Goal: Transaction & Acquisition: Purchase product/service

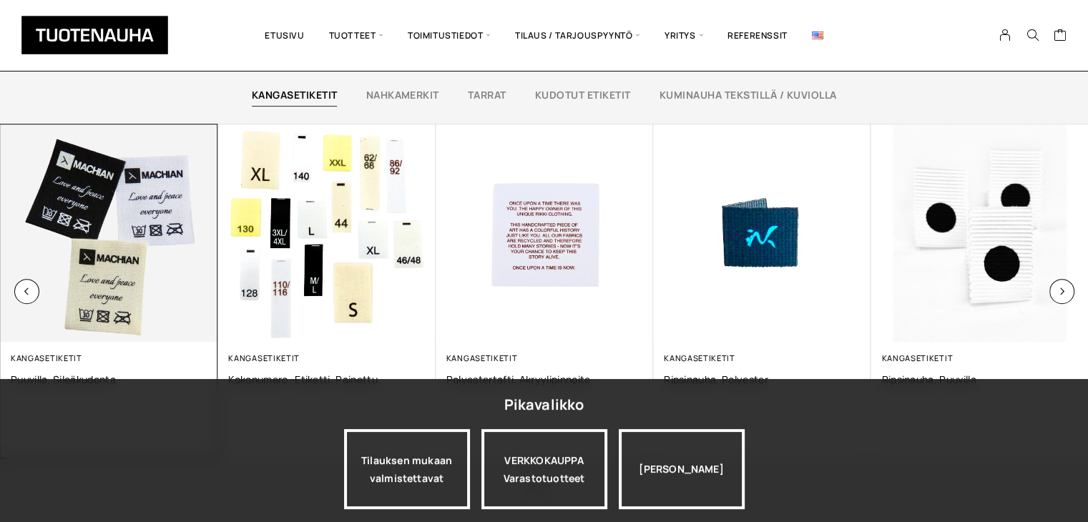
scroll to position [1033, 0]
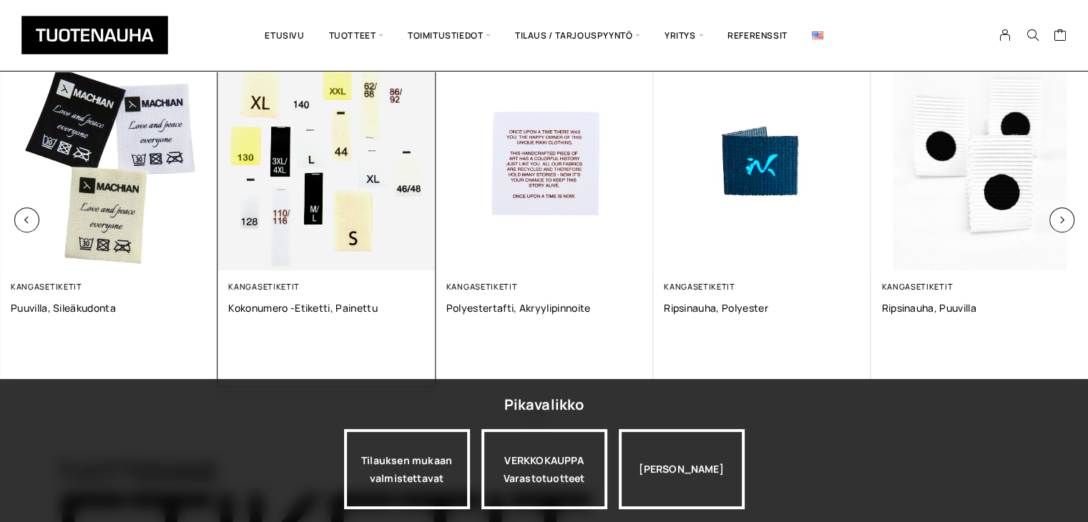
click at [370, 218] on img at bounding box center [325, 161] width 217 height 217
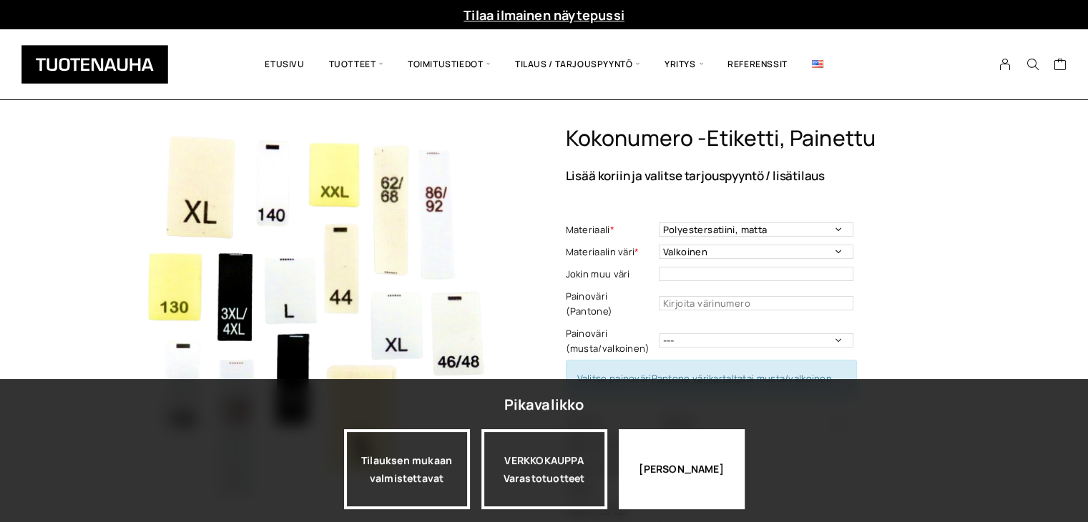
click at [680, 460] on div "[PERSON_NAME]" at bounding box center [682, 469] width 126 height 80
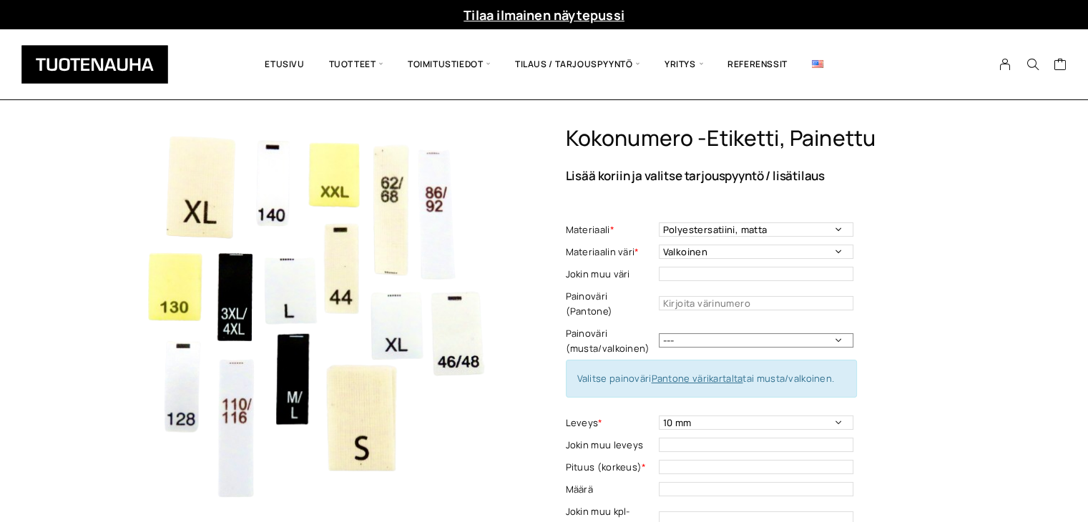
click at [811, 333] on select "--- Musta Valkoinen" at bounding box center [756, 340] width 195 height 14
select select "musta"
click at [659, 333] on select "--- Musta Valkoinen" at bounding box center [756, 340] width 195 height 14
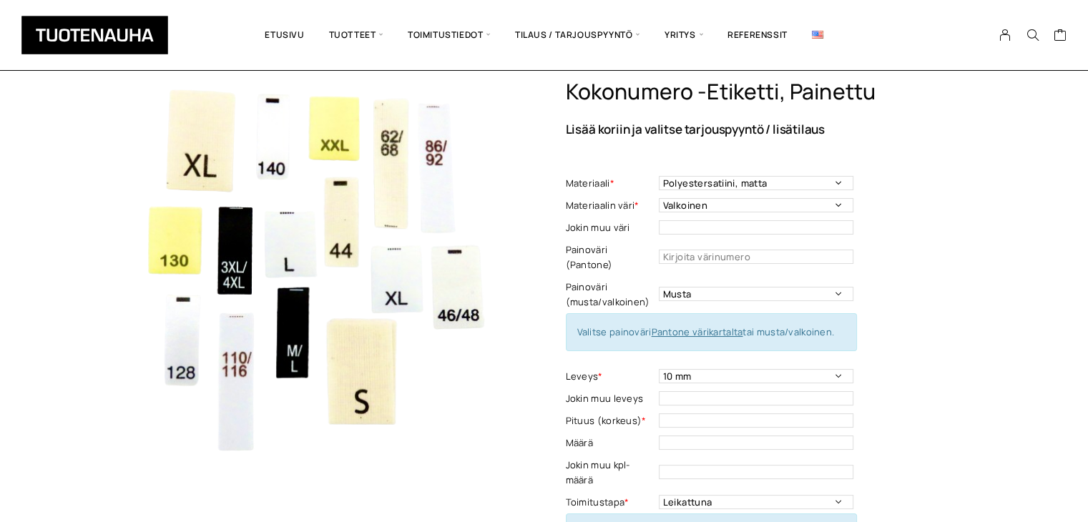
scroll to position [72, 0]
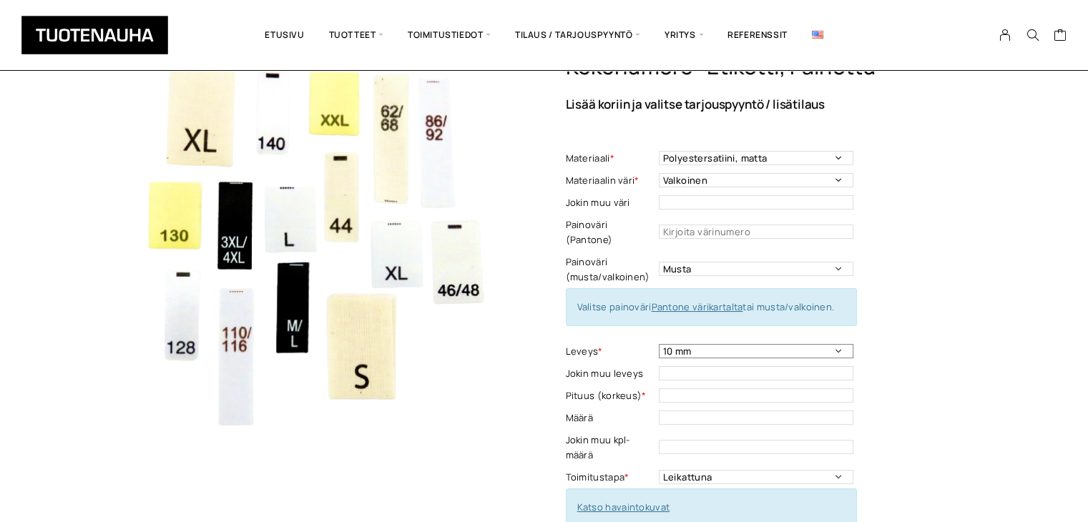
click at [838, 344] on select "10 mm" at bounding box center [756, 351] width 195 height 14
click at [743, 344] on select "10 mm" at bounding box center [756, 351] width 195 height 14
click at [726, 366] on input "text" at bounding box center [756, 373] width 195 height 14
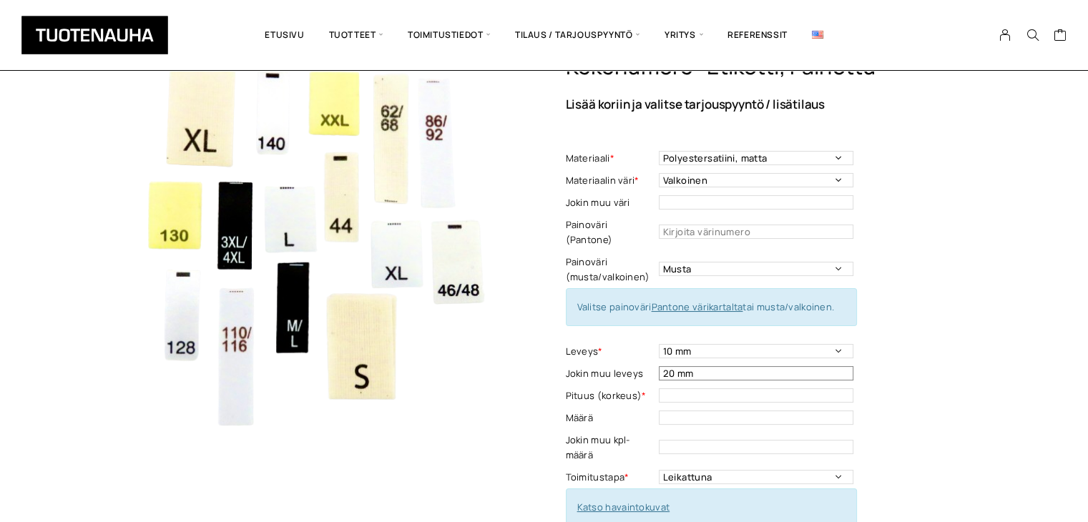
type input "20 mm"
click at [690, 388] on input "text" at bounding box center [756, 395] width 195 height 14
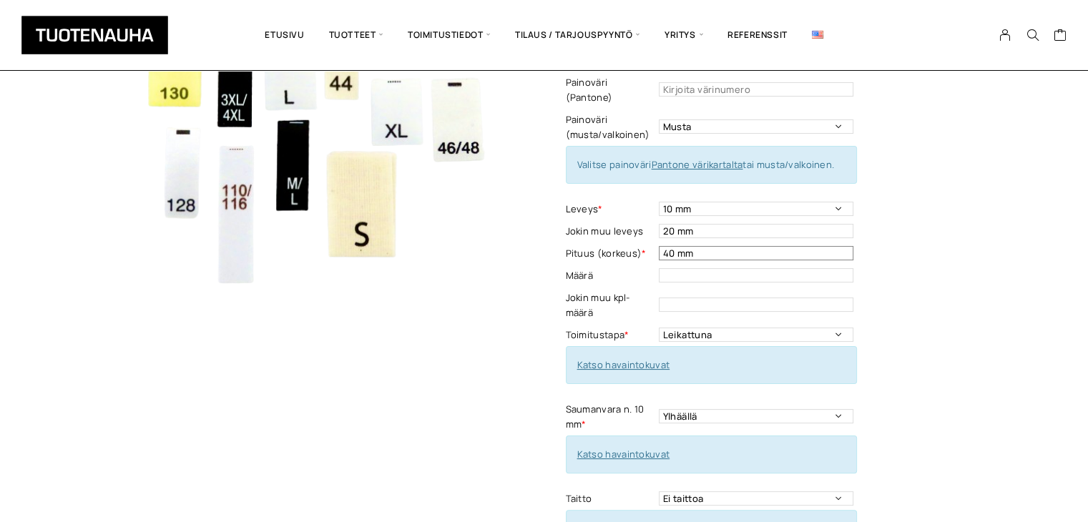
scroll to position [215, 0]
type input "40 mm"
click at [680, 297] on input "text" at bounding box center [756, 304] width 195 height 14
type input "500"
click at [758, 327] on select "Leikattuna Rullassa leikkuumerkein" at bounding box center [756, 334] width 195 height 14
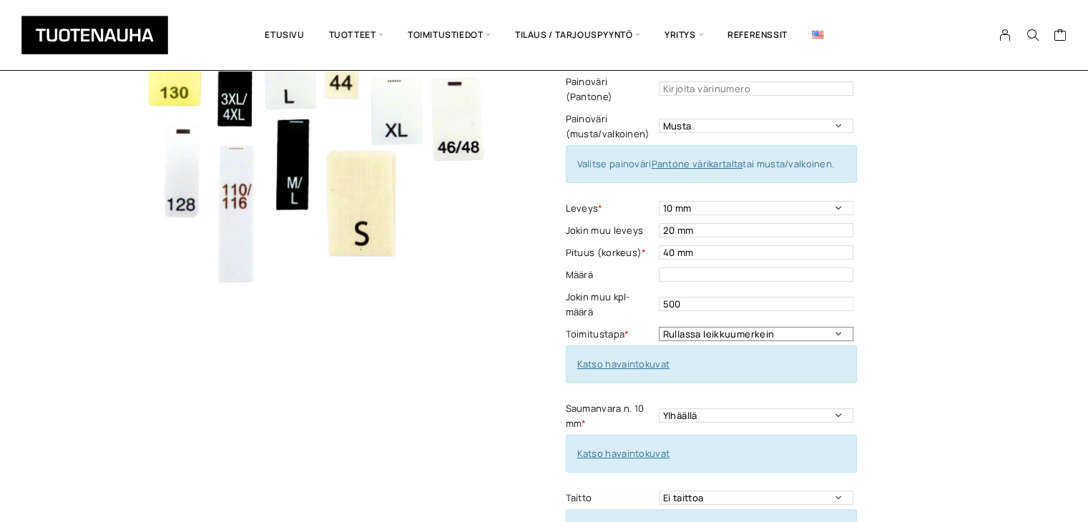
click at [659, 327] on select "Leikattuna Rullassa leikkuumerkein" at bounding box center [756, 334] width 195 height 14
click at [720, 327] on select "Leikattuna Rullassa leikkuumerkein" at bounding box center [756, 334] width 195 height 14
select select "Leikattuna"
click at [659, 327] on select "Leikattuna Rullassa leikkuumerkein" at bounding box center [756, 334] width 195 height 14
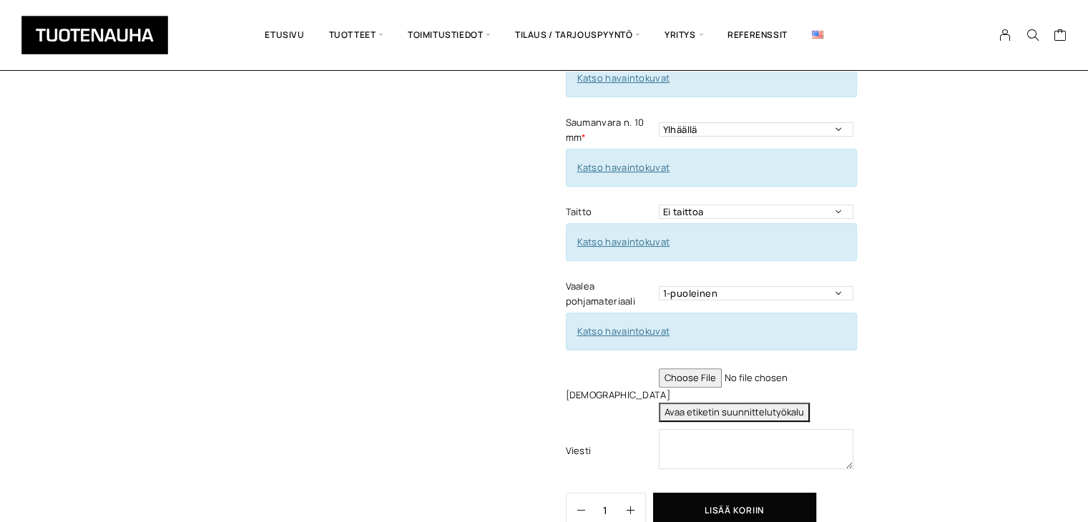
scroll to position [572, 0]
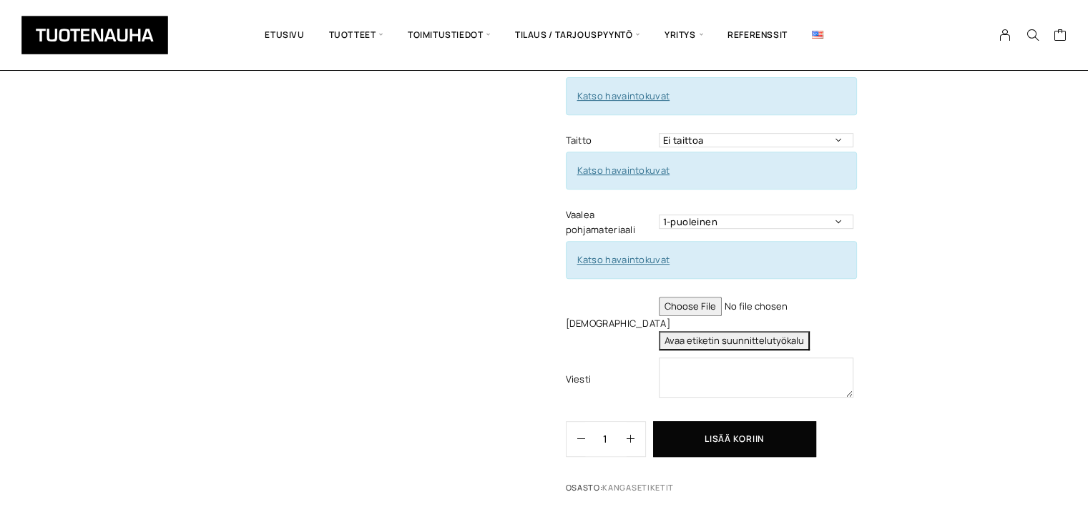
click at [684, 331] on button "Avaa etiketin suunnittelutyökalu" at bounding box center [734, 340] width 151 height 19
